Goal: Check status: Check status

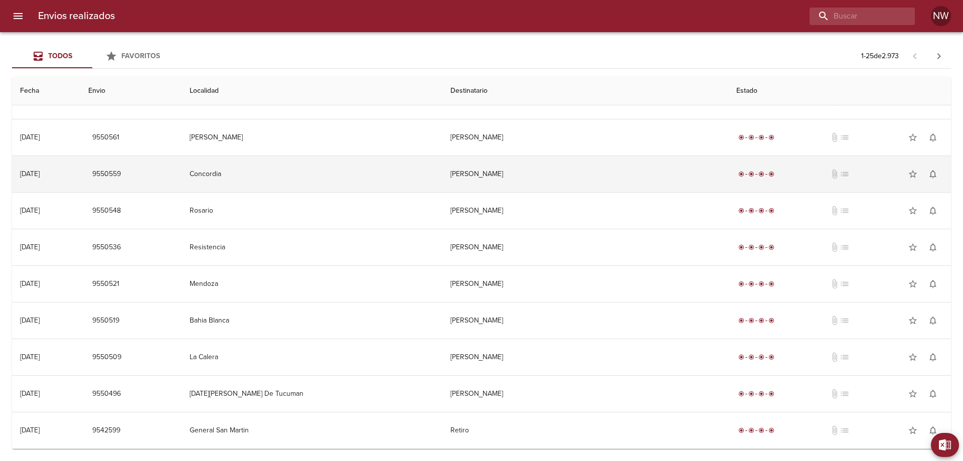
scroll to position [608, 0]
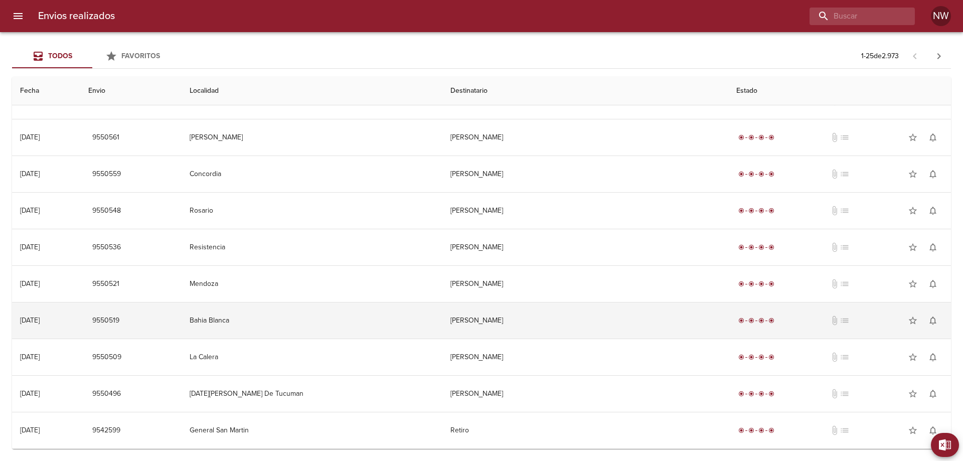
click at [520, 317] on td "[PERSON_NAME]" at bounding box center [586, 321] width 286 height 36
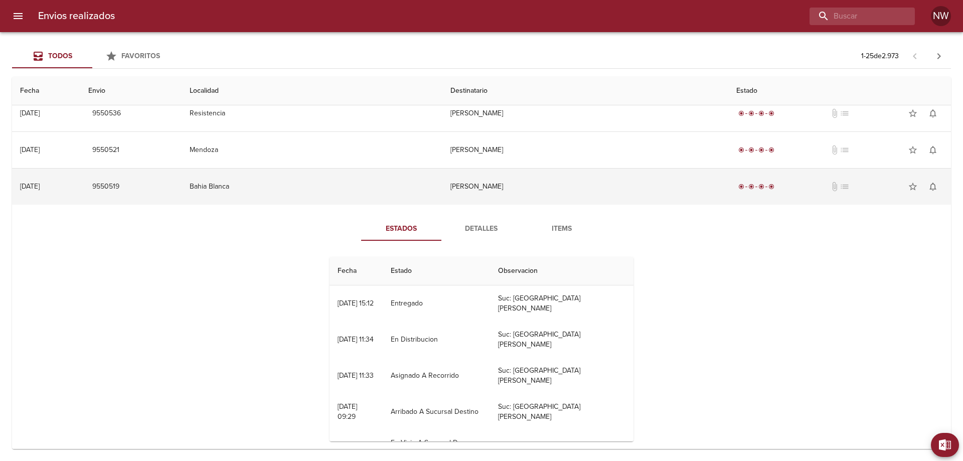
scroll to position [708, 0]
click at [572, 202] on td "[PERSON_NAME]" at bounding box center [586, 184] width 286 height 36
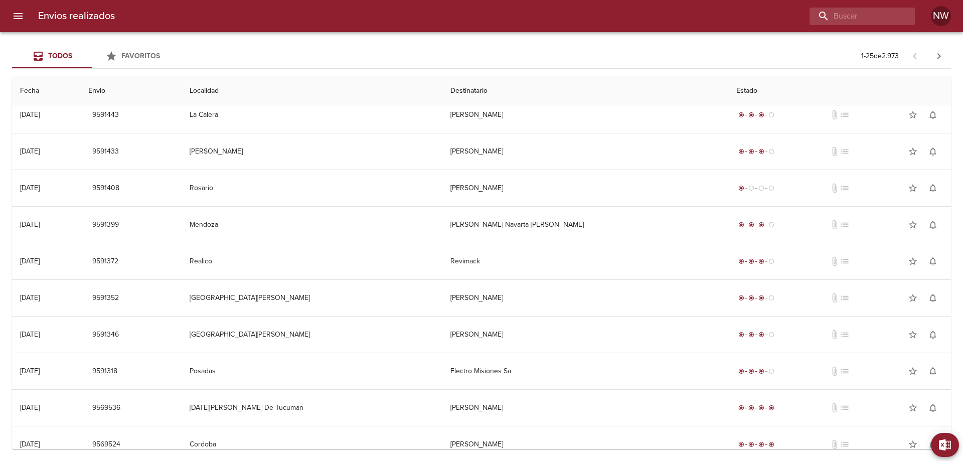
scroll to position [0, 0]
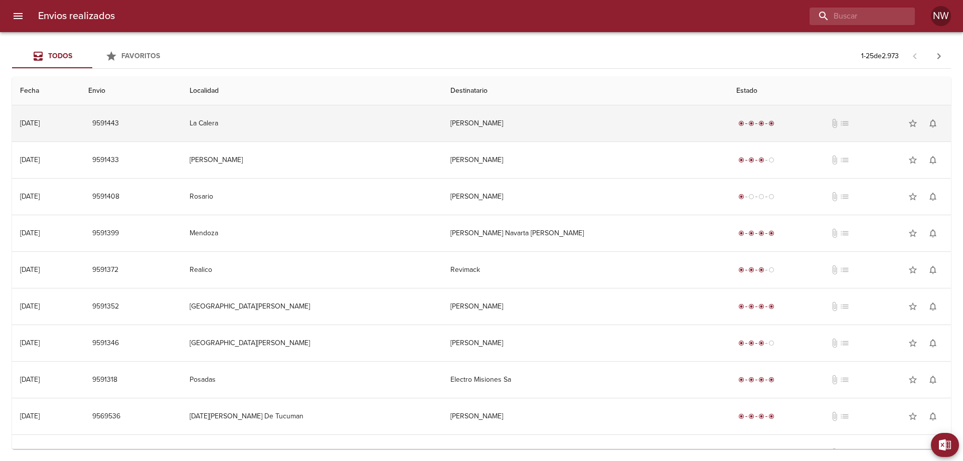
click at [690, 131] on td "[PERSON_NAME]" at bounding box center [586, 123] width 286 height 36
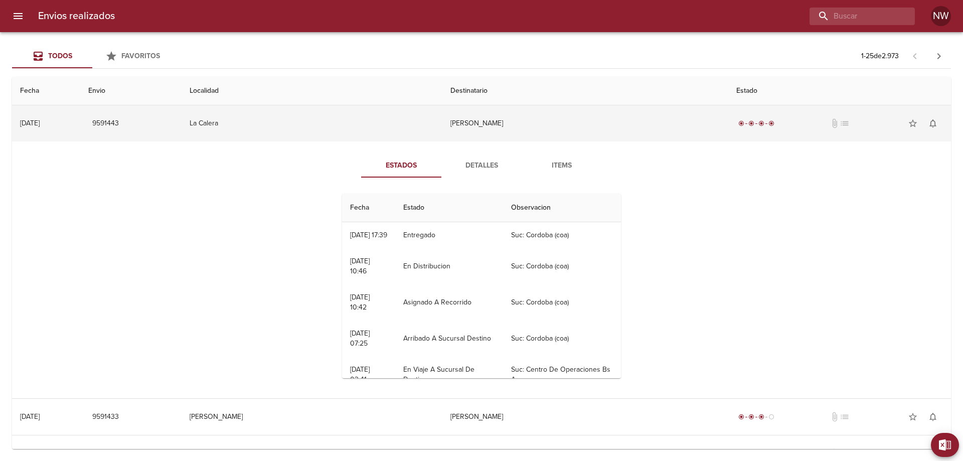
click at [690, 131] on td "[PERSON_NAME]" at bounding box center [586, 123] width 286 height 36
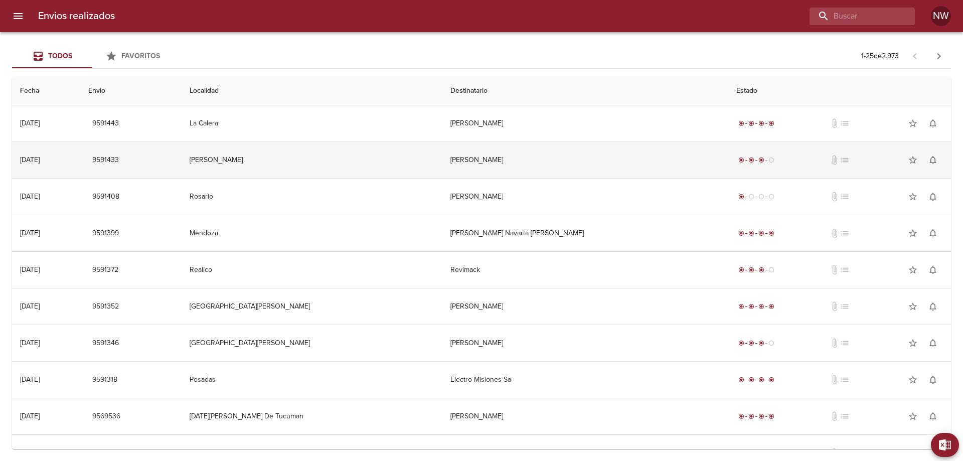
click at [675, 172] on td "[PERSON_NAME]" at bounding box center [586, 160] width 286 height 36
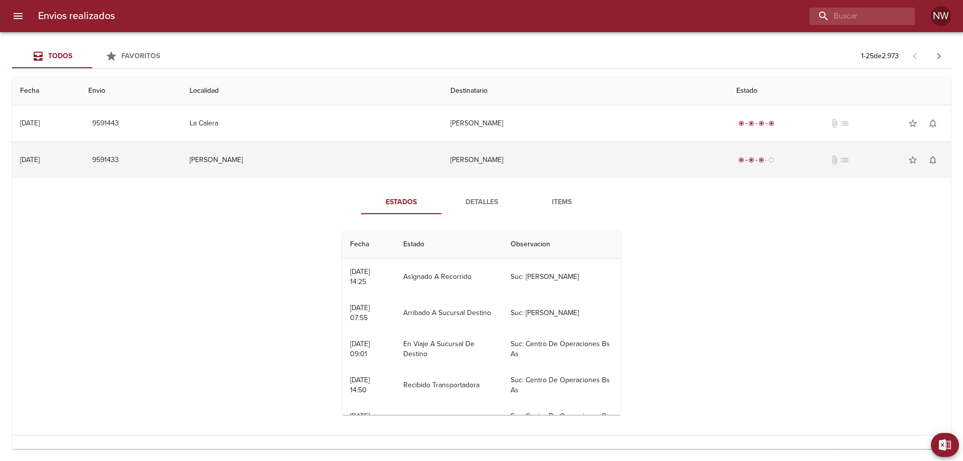
click at [675, 172] on td "[PERSON_NAME]" at bounding box center [586, 160] width 286 height 36
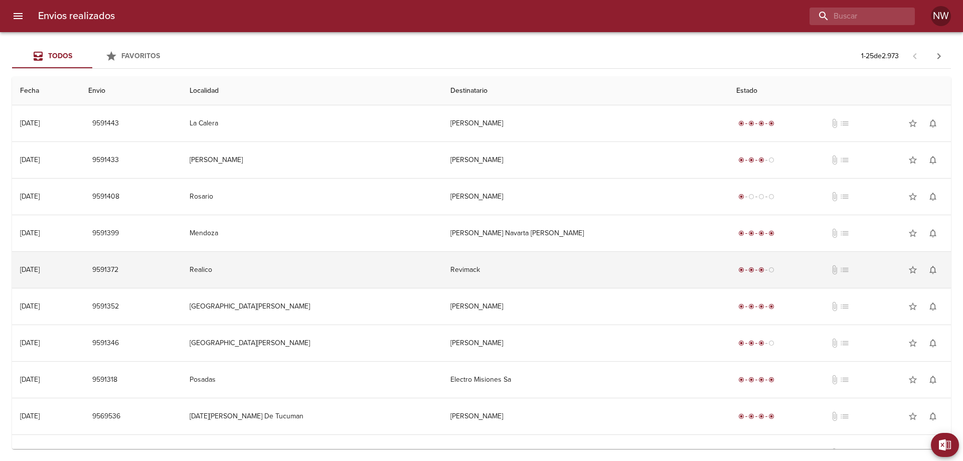
click at [637, 285] on td "Revimack" at bounding box center [586, 270] width 286 height 36
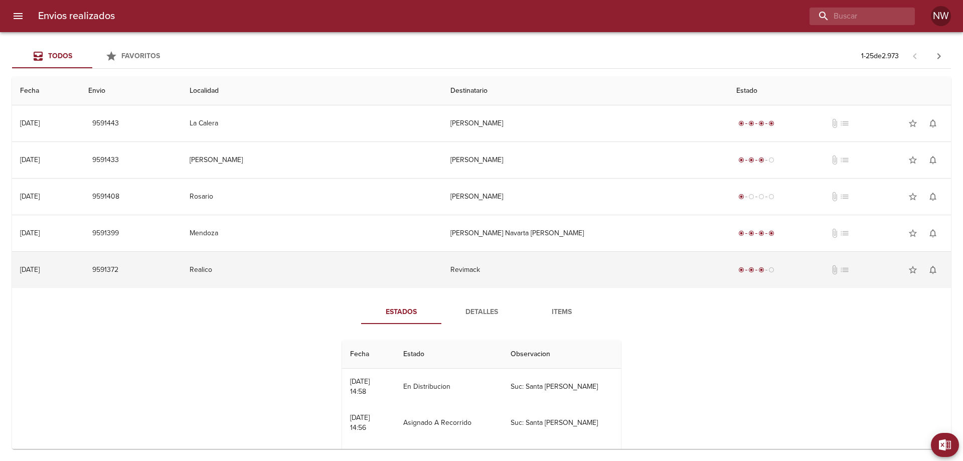
click at [637, 285] on td "Revimack" at bounding box center [586, 270] width 286 height 36
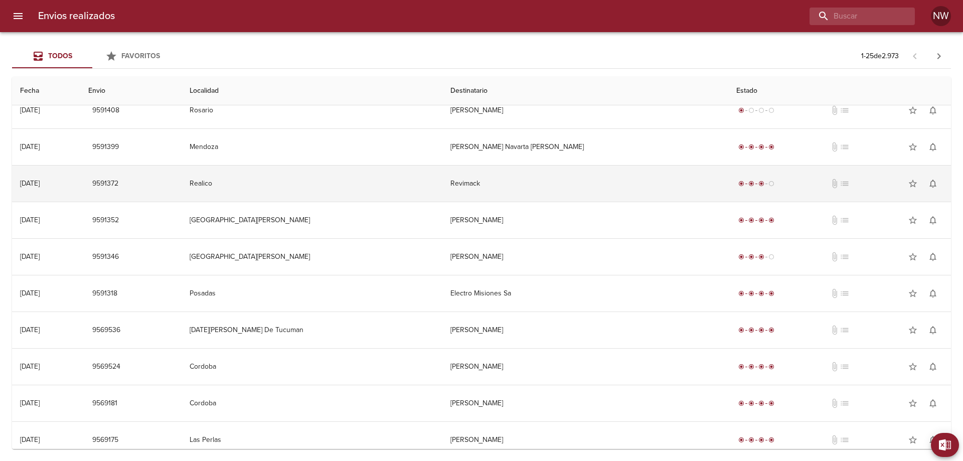
scroll to position [100, 0]
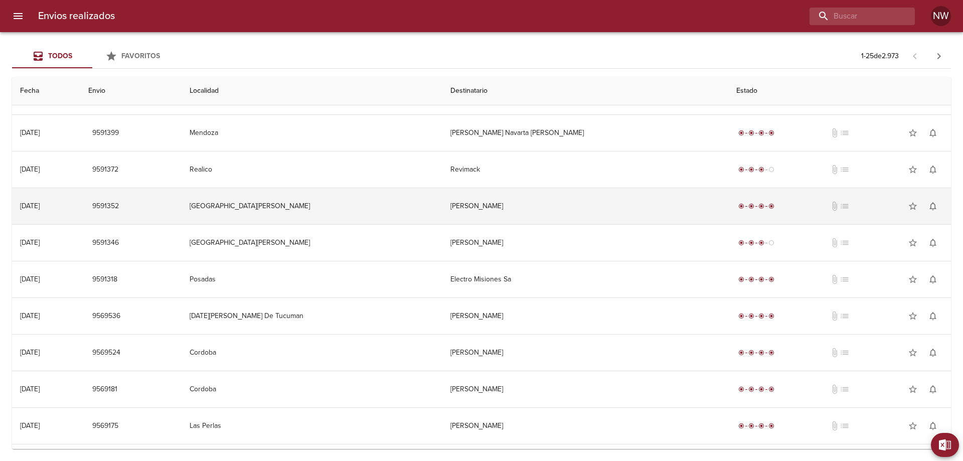
click at [603, 211] on td "[PERSON_NAME]" at bounding box center [586, 206] width 286 height 36
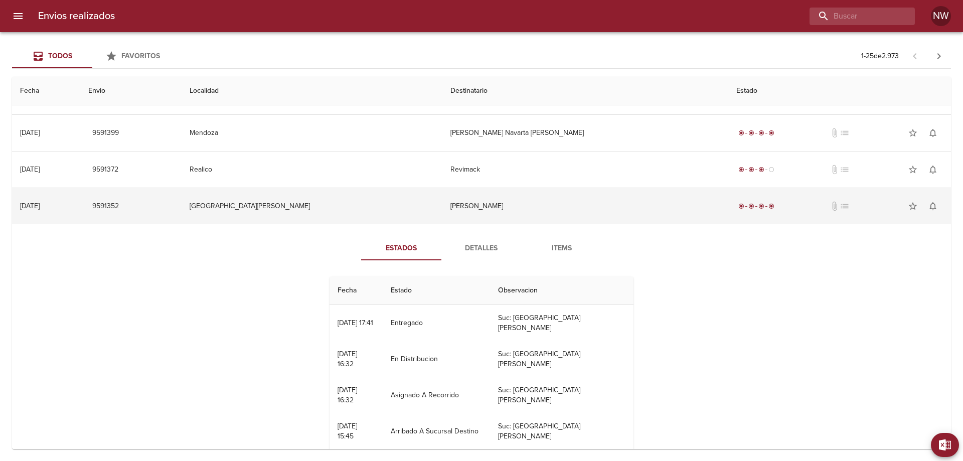
click at [605, 224] on td "[PERSON_NAME]" at bounding box center [586, 206] width 286 height 36
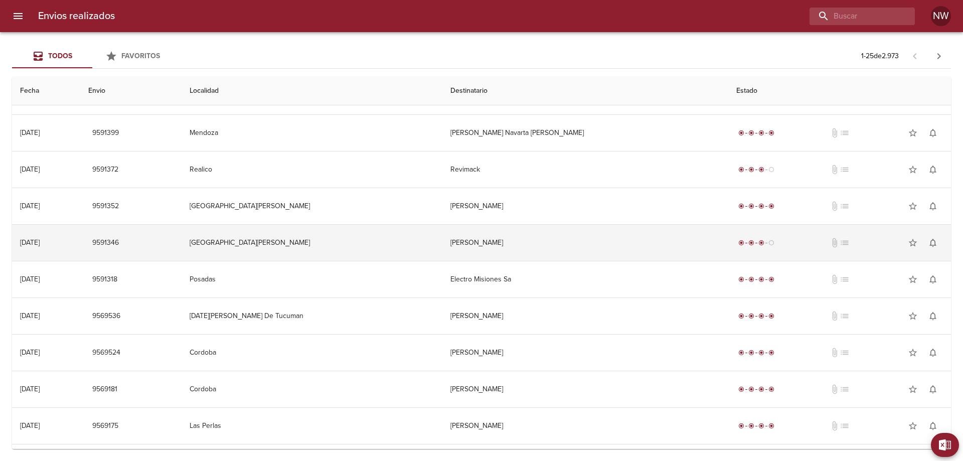
click at [581, 261] on td "[PERSON_NAME]" at bounding box center [586, 243] width 286 height 36
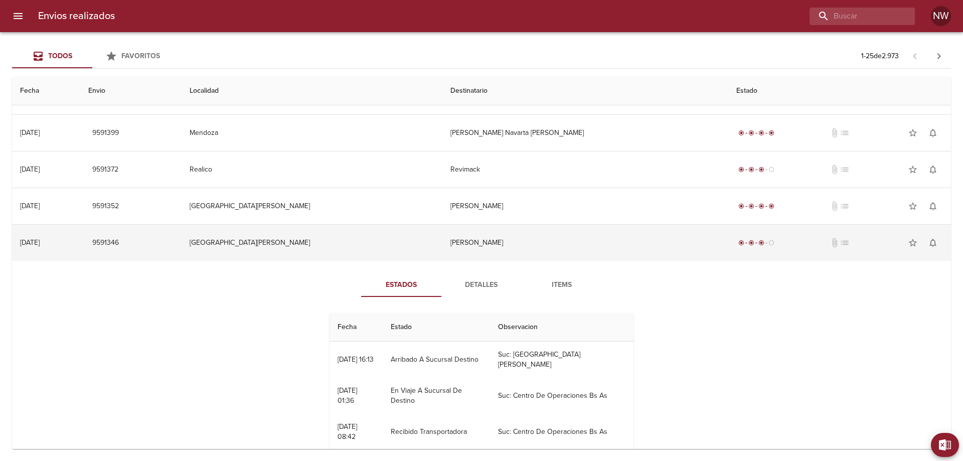
click at [579, 261] on td "[PERSON_NAME]" at bounding box center [586, 243] width 286 height 36
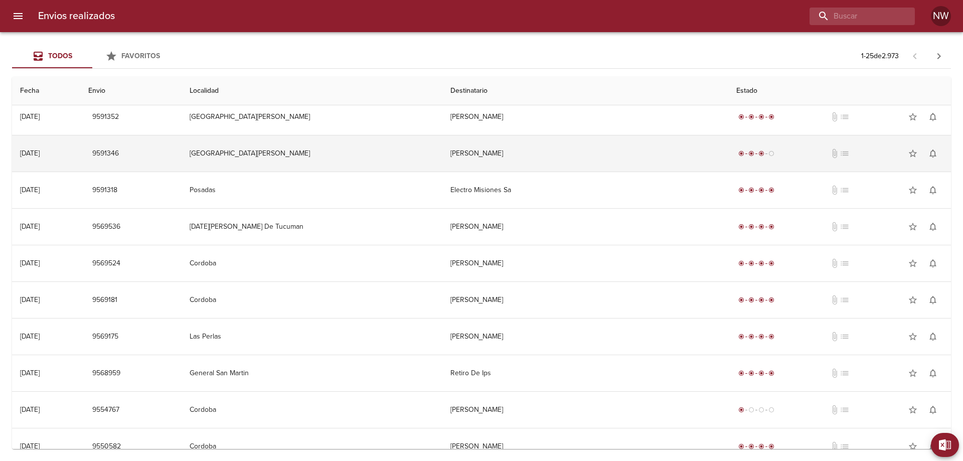
scroll to position [201, 0]
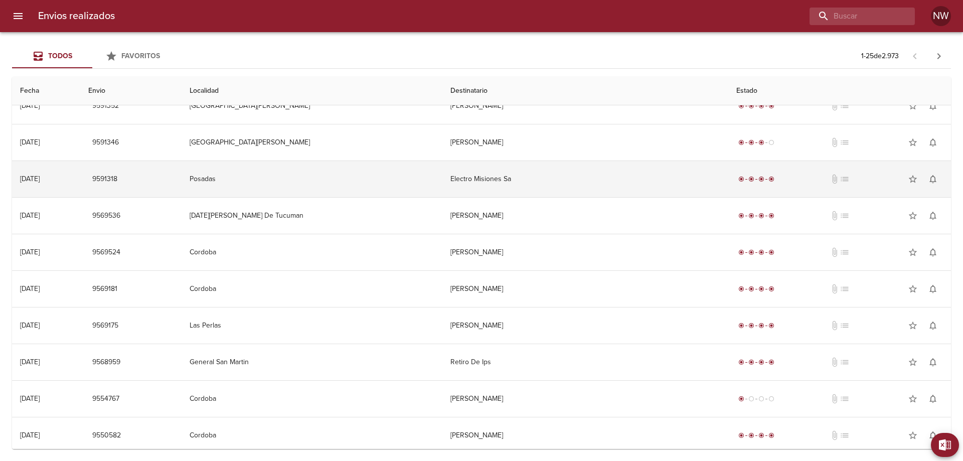
click at [592, 196] on td "Electro Misiones Sa" at bounding box center [586, 179] width 286 height 36
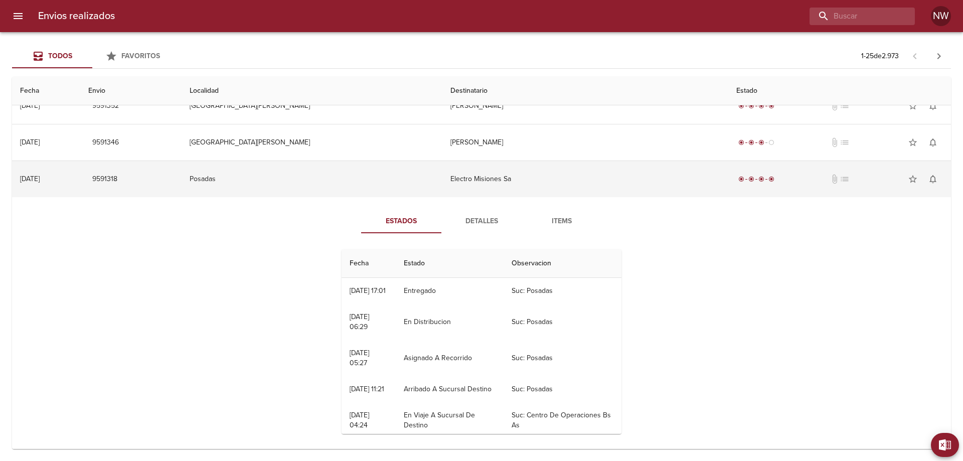
click at [592, 196] on td "Electro Misiones Sa" at bounding box center [586, 179] width 286 height 36
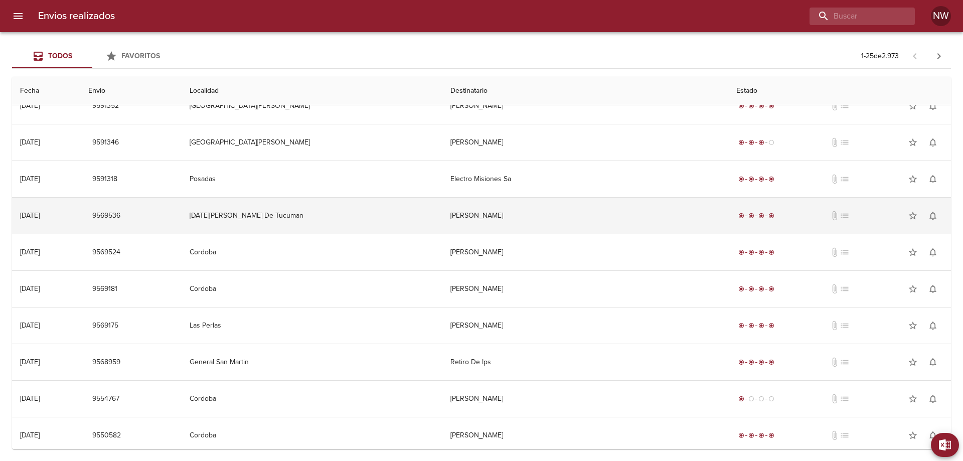
click at [600, 234] on td "[PERSON_NAME]" at bounding box center [586, 216] width 286 height 36
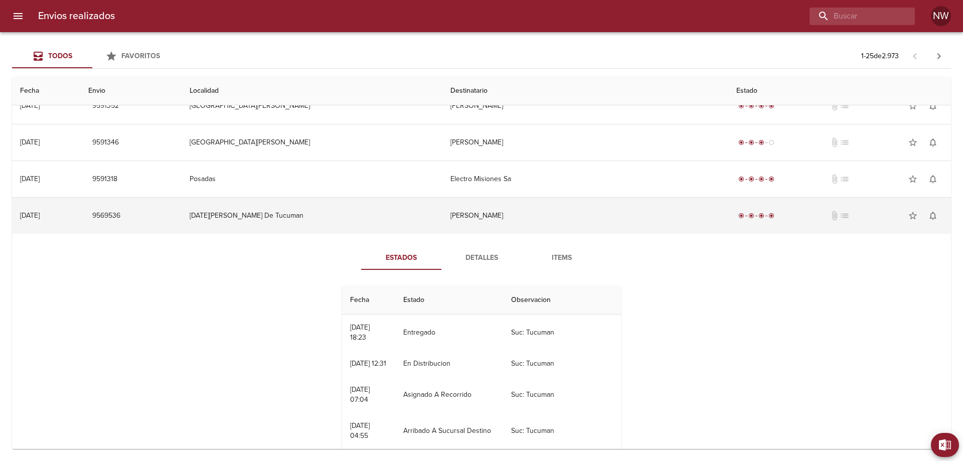
click at [600, 234] on td "[PERSON_NAME]" at bounding box center [586, 216] width 286 height 36
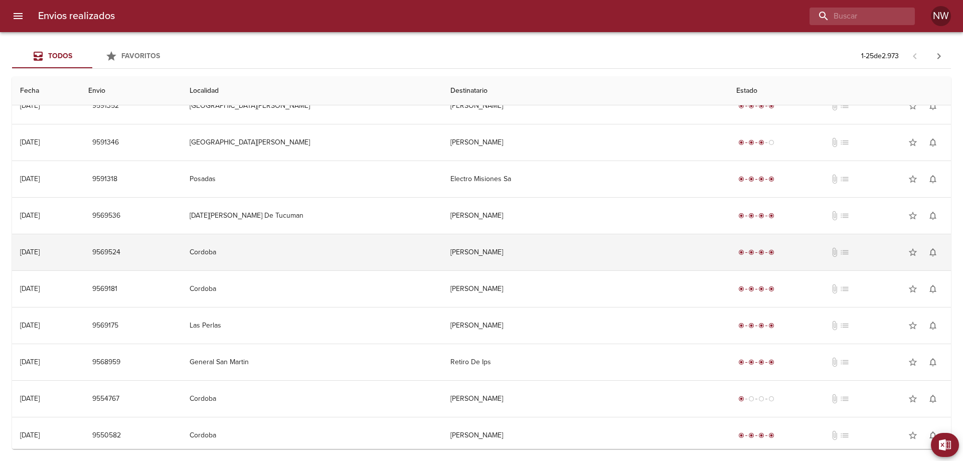
click at [592, 263] on td "[PERSON_NAME]" at bounding box center [586, 252] width 286 height 36
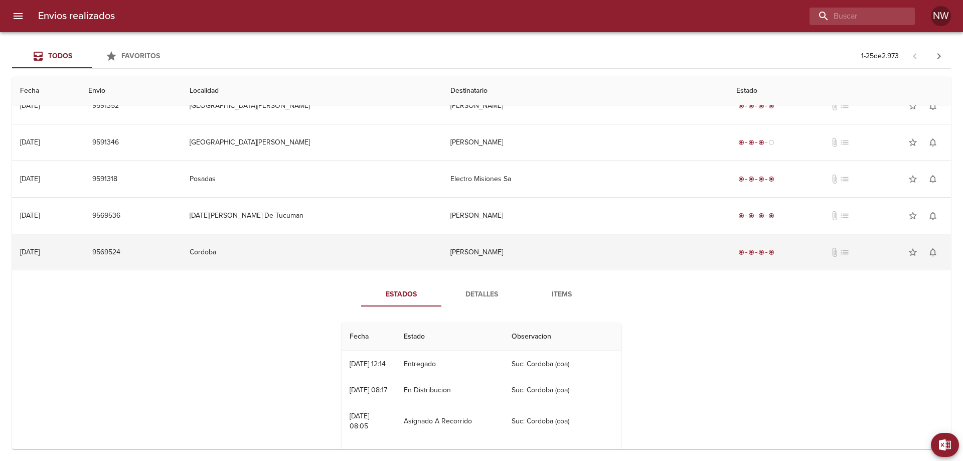
click at [592, 263] on td "[PERSON_NAME]" at bounding box center [586, 252] width 286 height 36
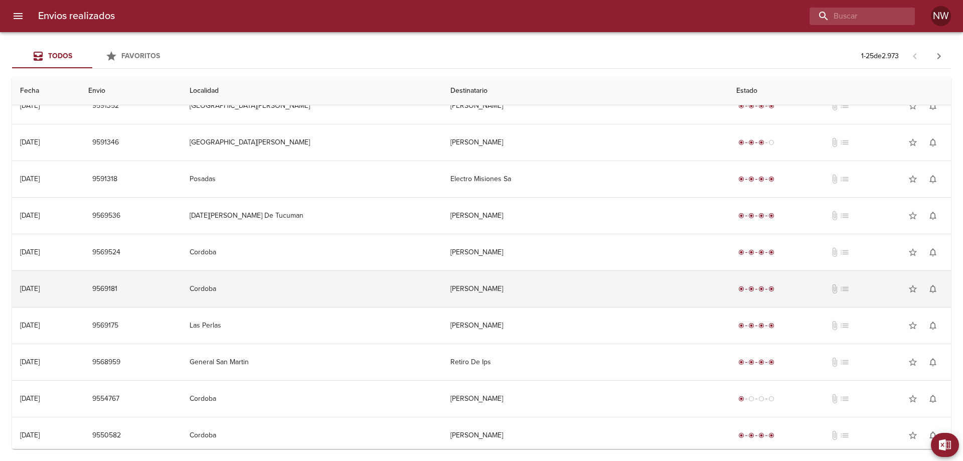
click at [581, 301] on td "[PERSON_NAME]" at bounding box center [586, 289] width 286 height 36
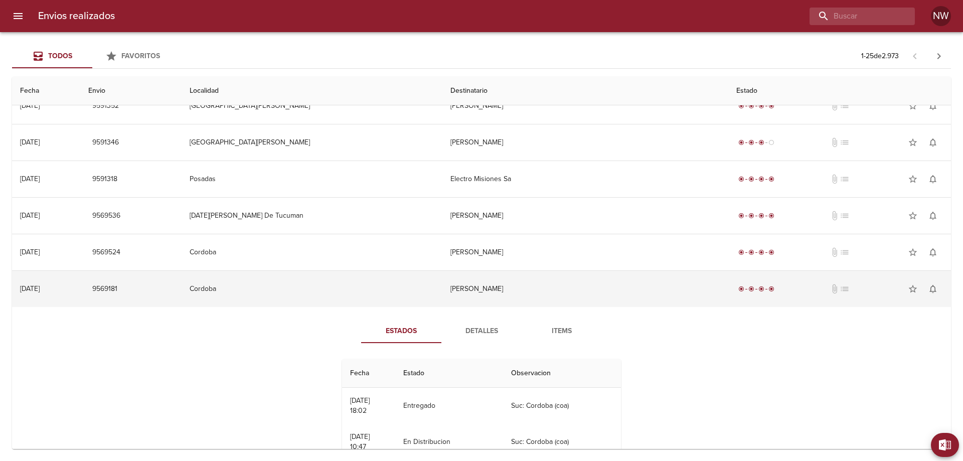
click at [581, 301] on td "[PERSON_NAME]" at bounding box center [586, 289] width 286 height 36
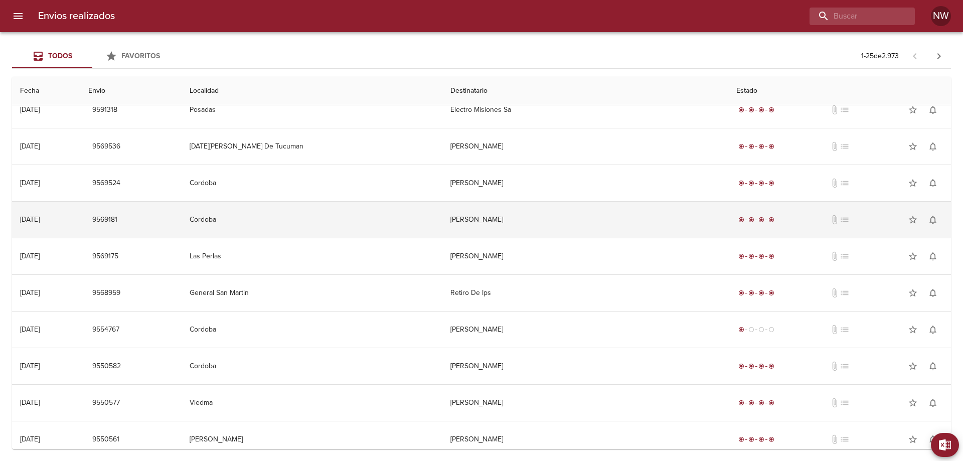
scroll to position [301, 0]
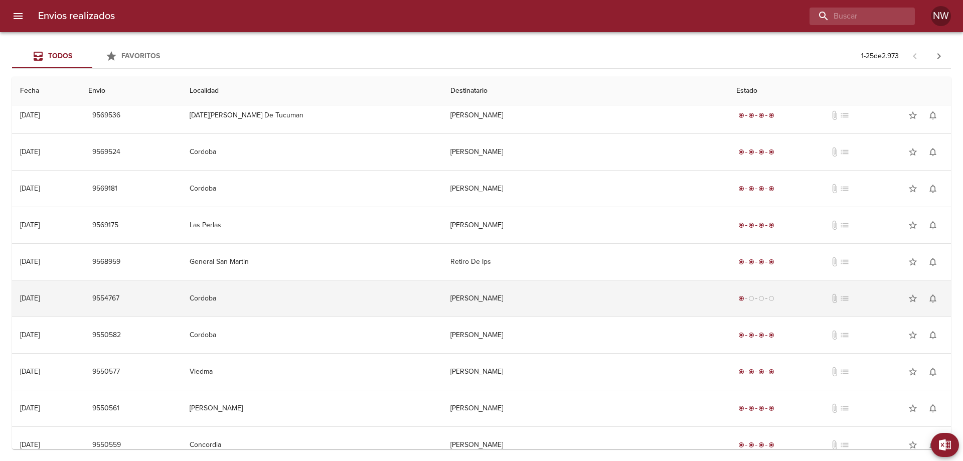
click at [573, 317] on td "[PERSON_NAME]" at bounding box center [586, 298] width 286 height 36
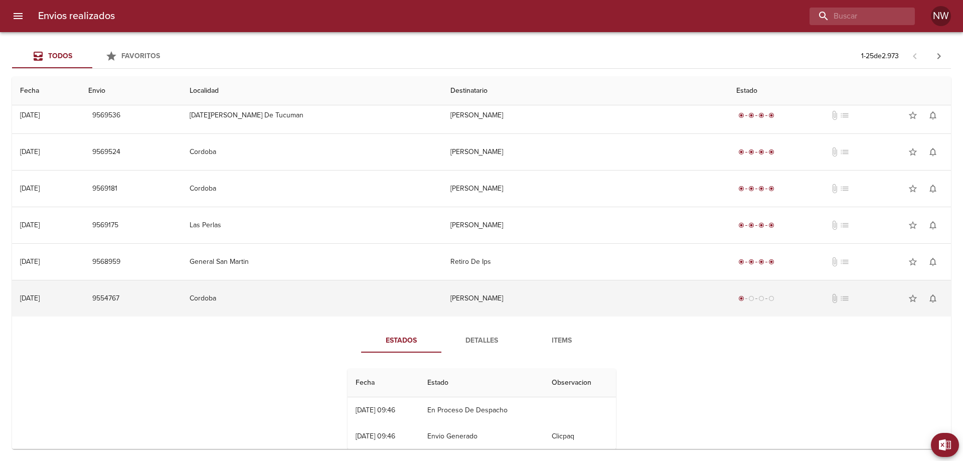
scroll to position [401, 0]
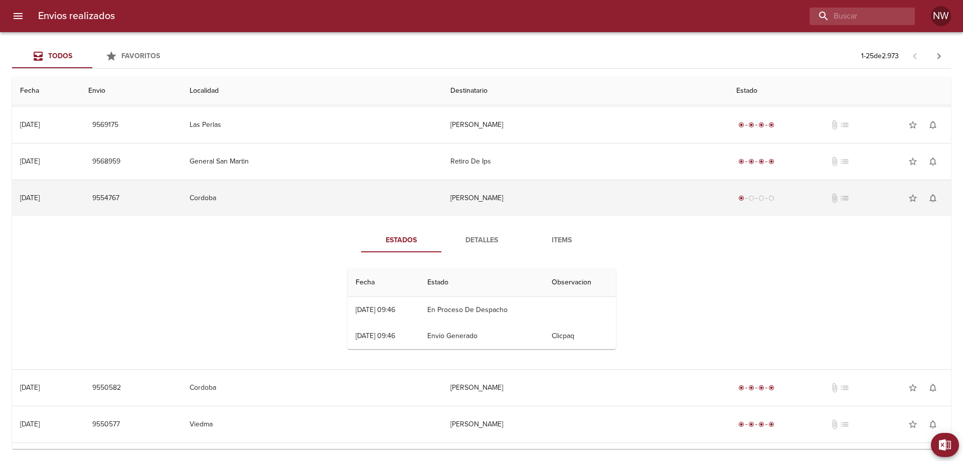
click at [552, 216] on td "[PERSON_NAME]" at bounding box center [586, 198] width 286 height 36
